Goal: Transaction & Acquisition: Purchase product/service

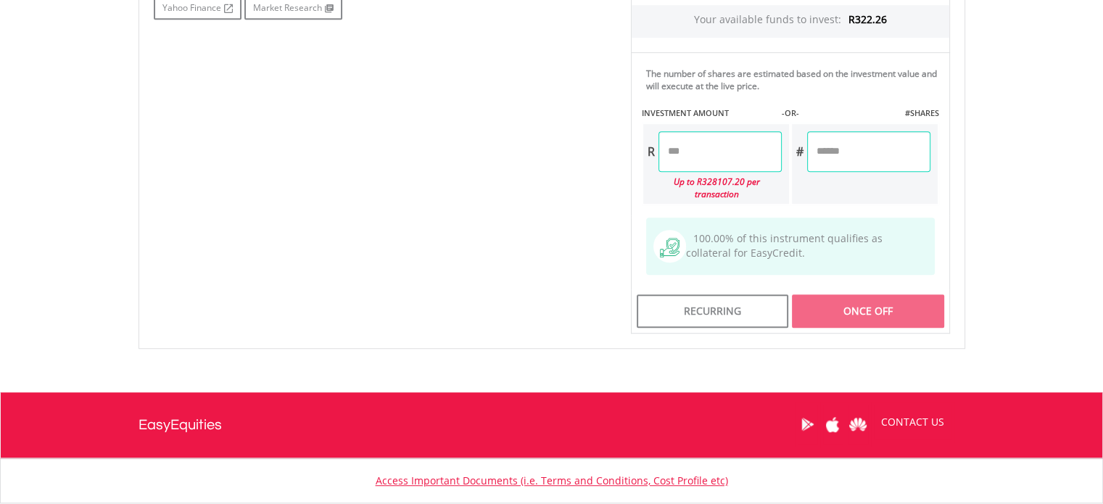
scroll to position [812, 0]
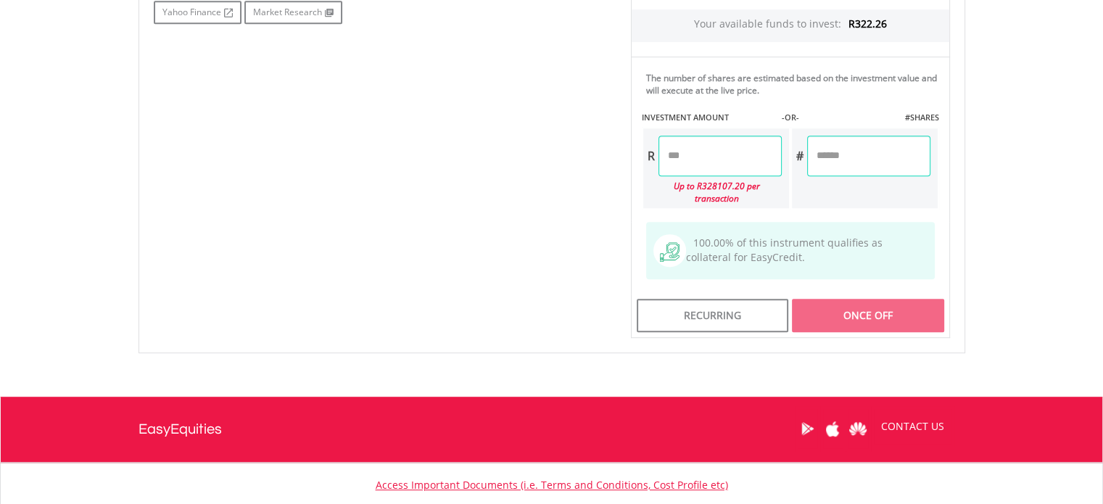
click at [706, 145] on input "number" at bounding box center [719, 156] width 123 height 41
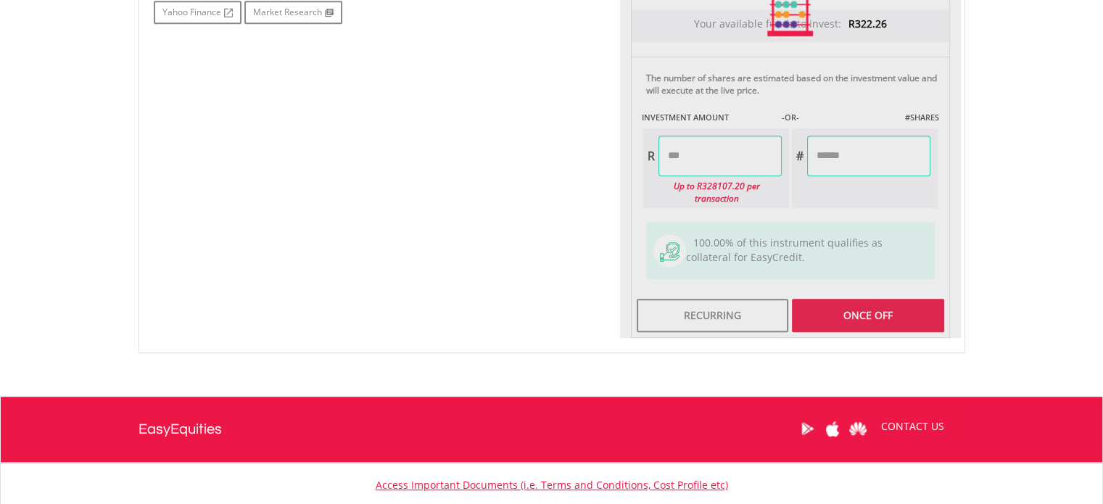
type input "*****"
type input "******"
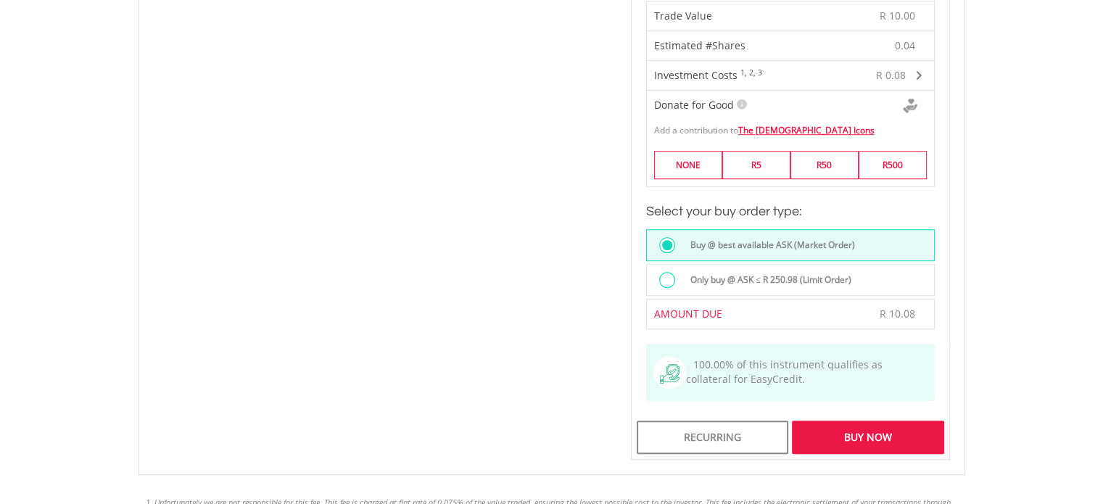
scroll to position [1049, 0]
click at [862, 431] on div "Buy Now" at bounding box center [868, 436] width 152 height 33
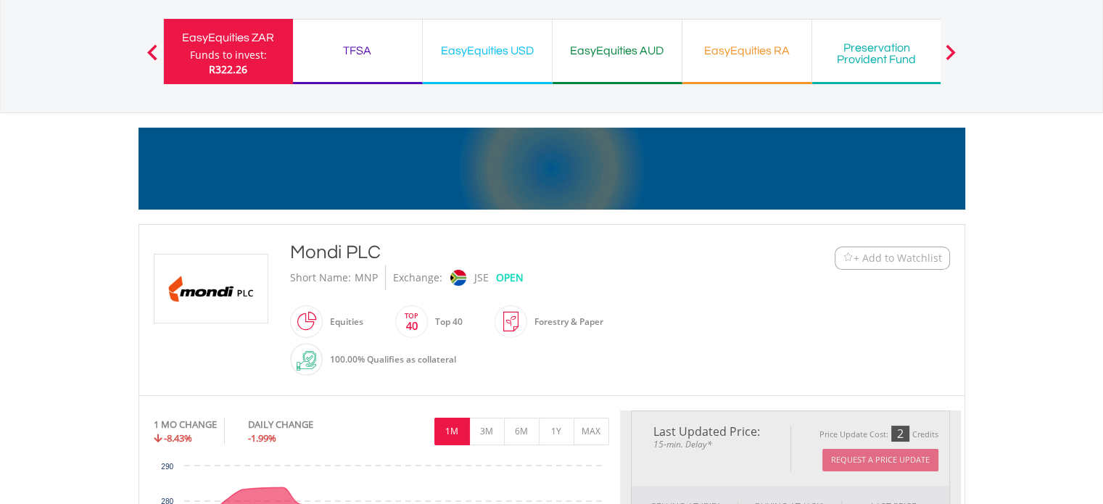
scroll to position [0, 0]
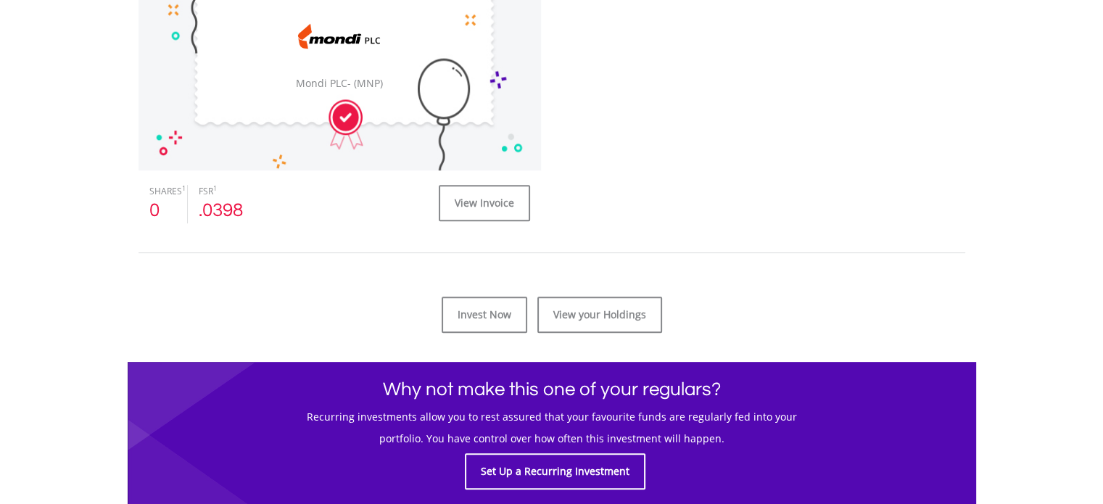
scroll to position [542, 0]
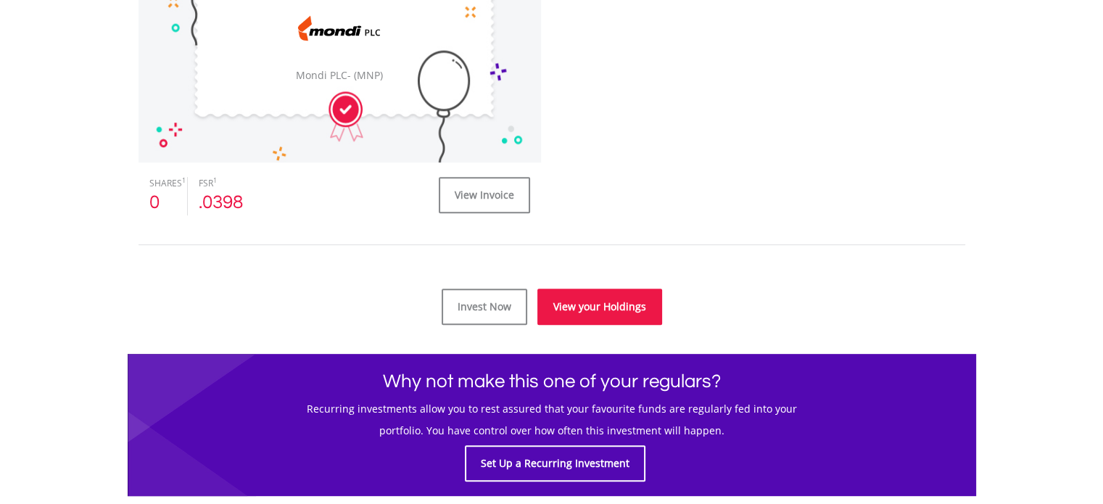
click at [621, 313] on link "View your Holdings" at bounding box center [599, 307] width 125 height 36
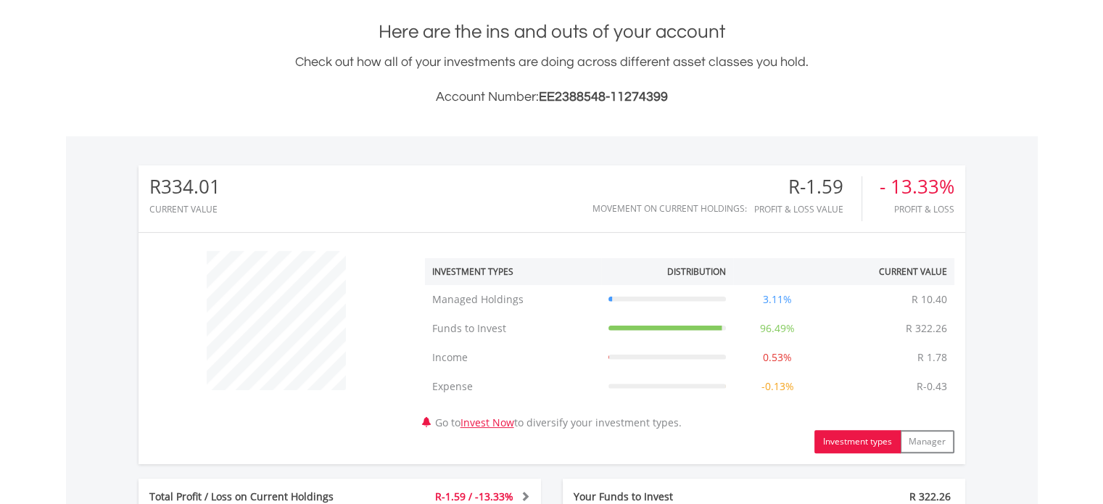
scroll to position [591, 0]
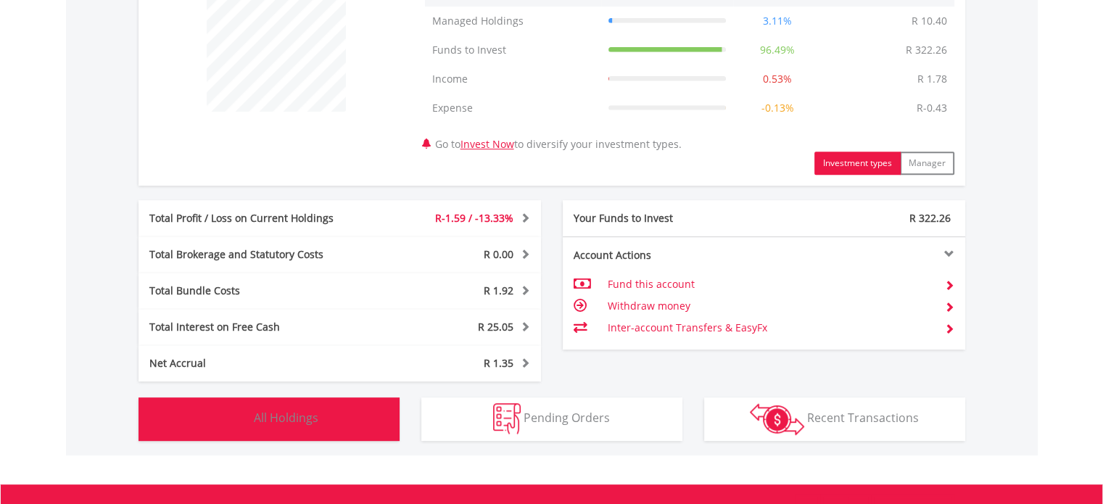
click at [246, 403] on img "button" at bounding box center [235, 418] width 31 height 31
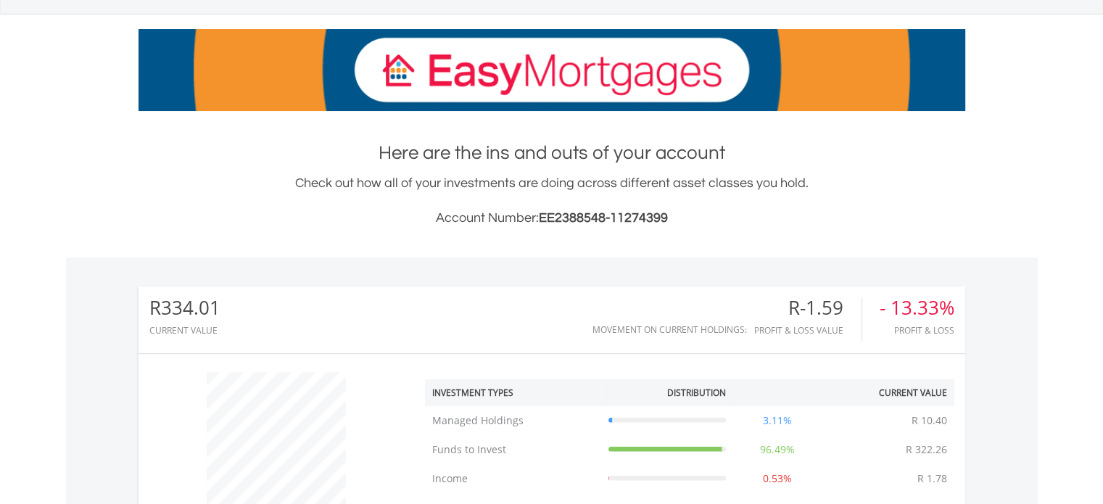
scroll to position [0, 0]
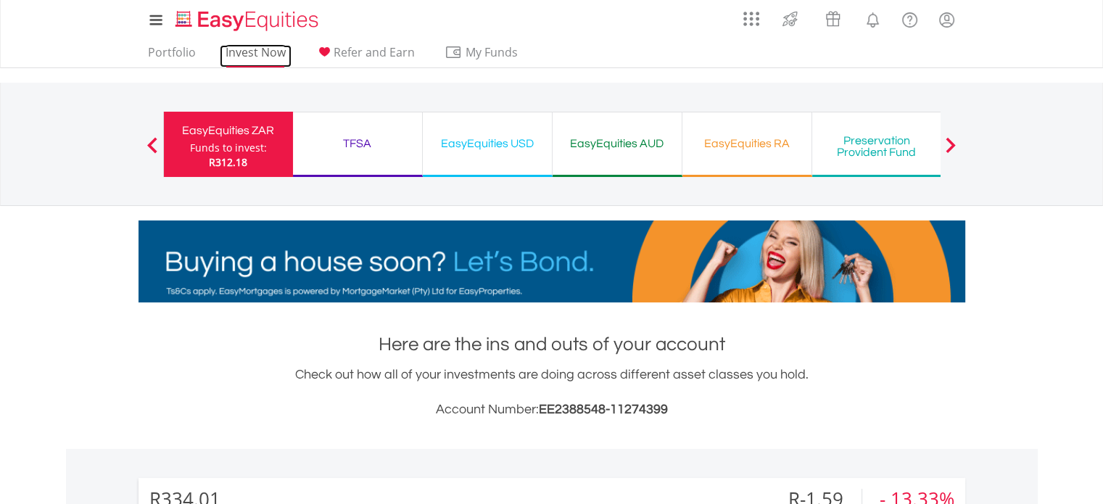
click at [263, 57] on link "Invest Now" at bounding box center [256, 56] width 72 height 22
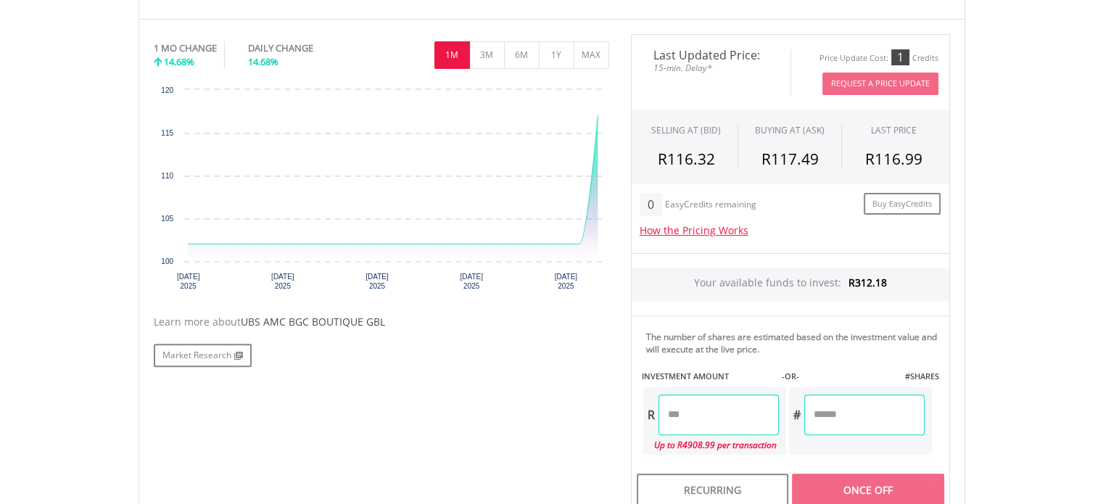
scroll to position [564, 0]
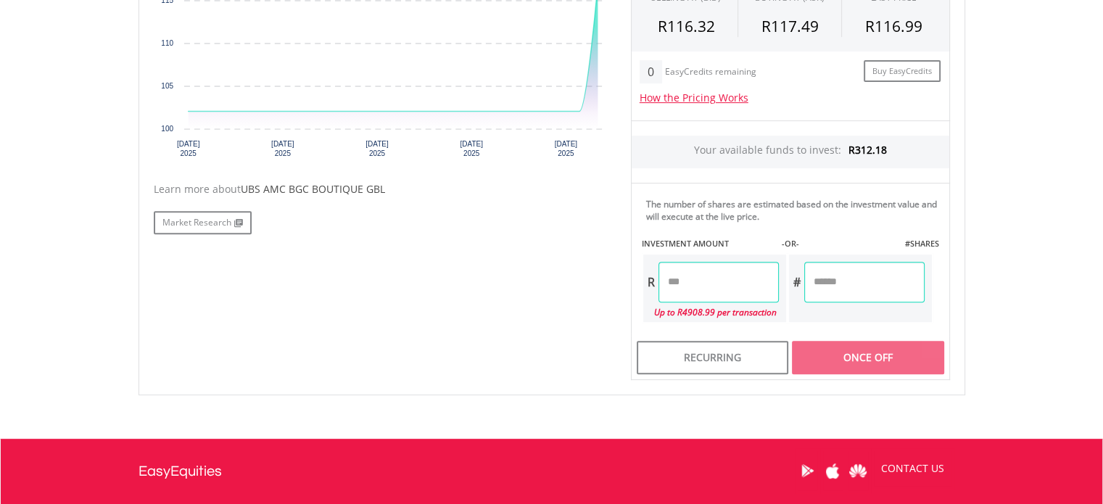
click at [738, 270] on input "number" at bounding box center [718, 282] width 120 height 41
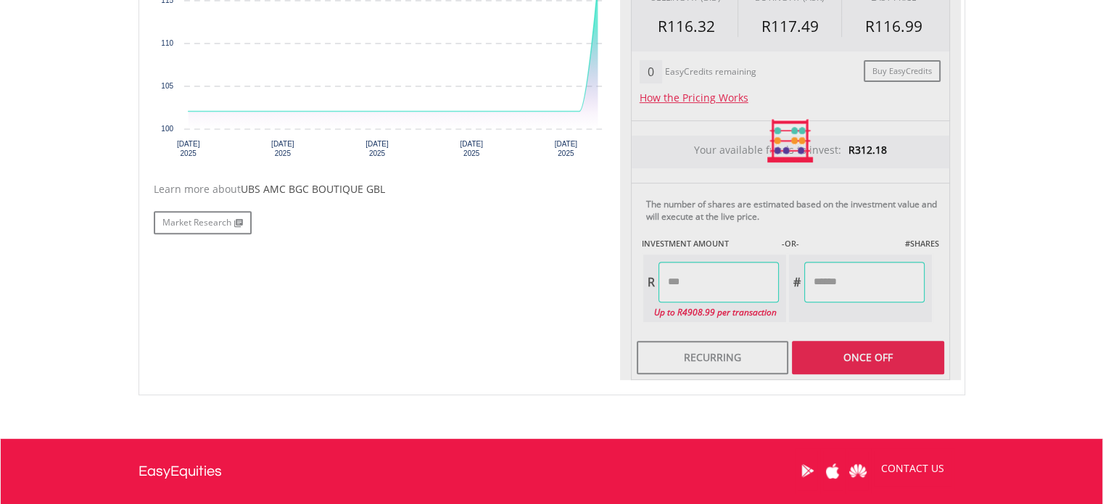
type input "*****"
type input "******"
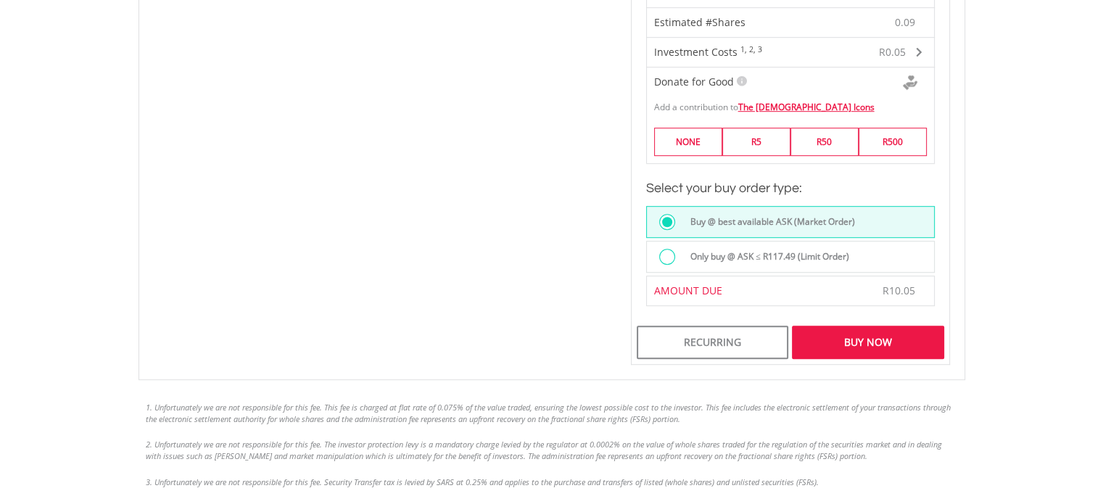
scroll to position [947, 0]
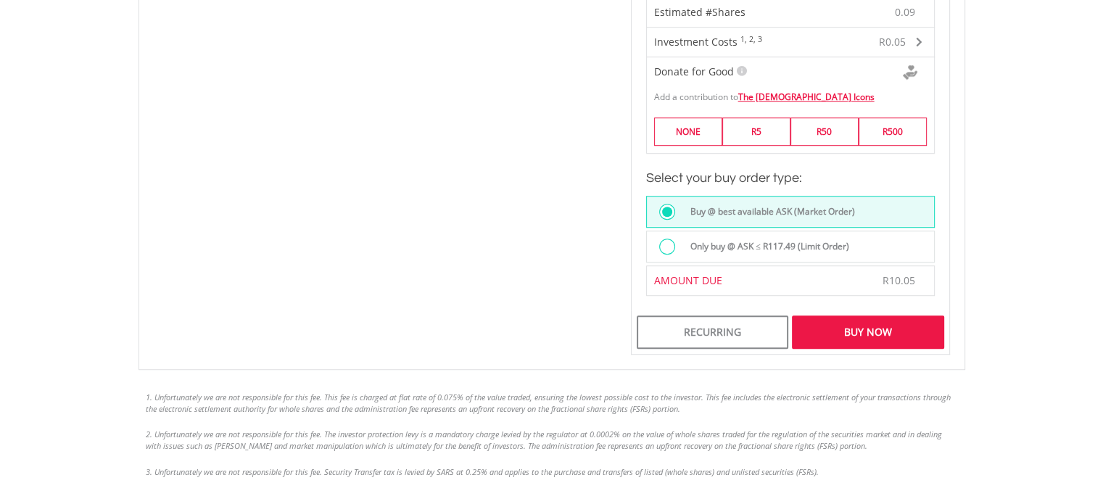
click at [891, 329] on div "Buy Now" at bounding box center [868, 331] width 152 height 33
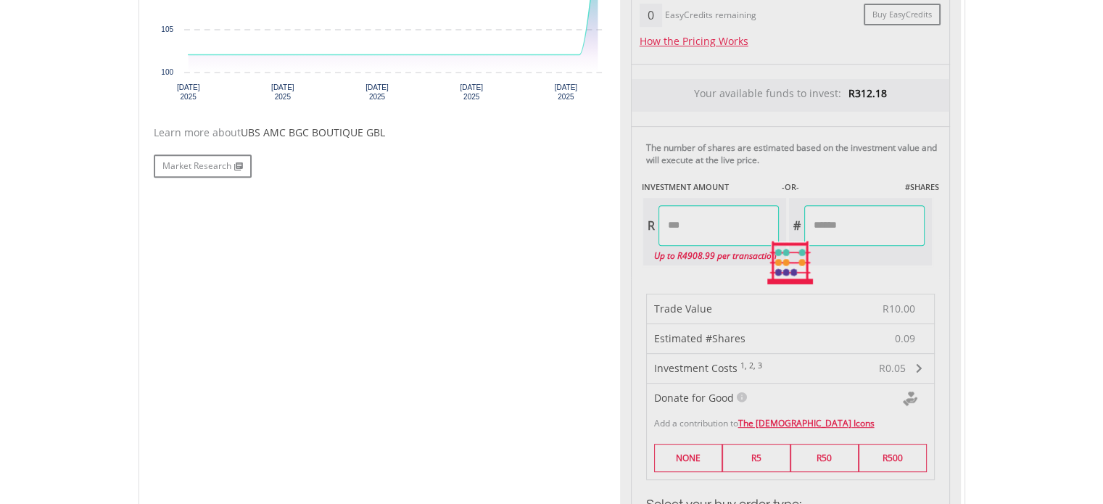
scroll to position [620, 0]
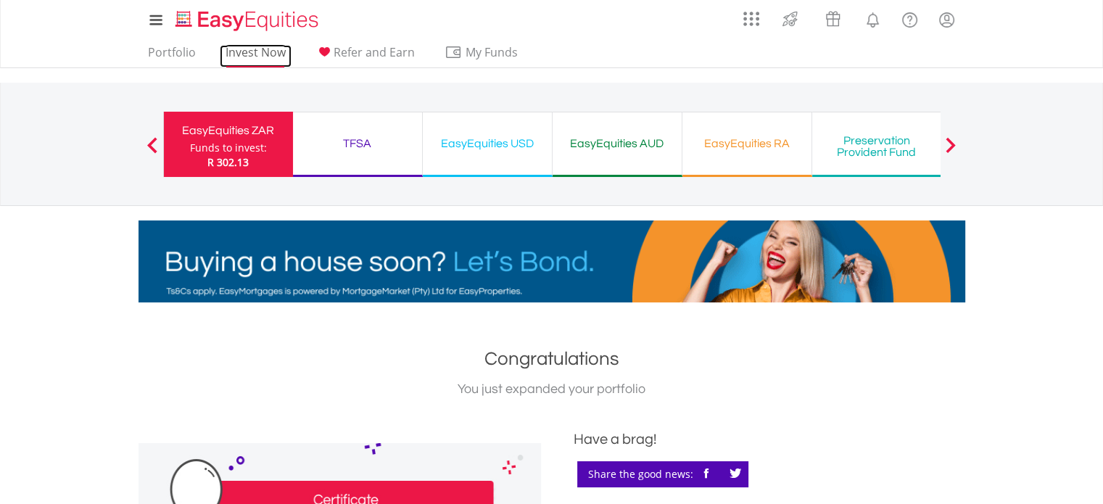
click at [268, 53] on link "Invest Now" at bounding box center [256, 56] width 72 height 22
